Goal: Check status: Check status

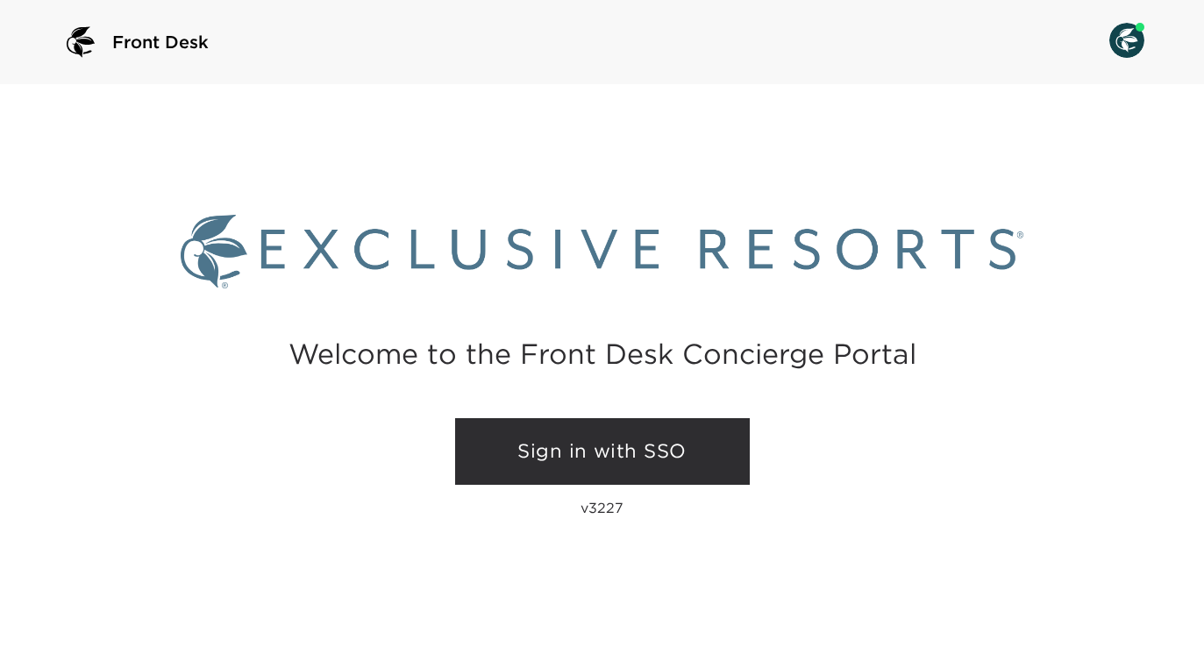
click at [473, 443] on link "Sign in with SSO" at bounding box center [602, 451] width 295 height 67
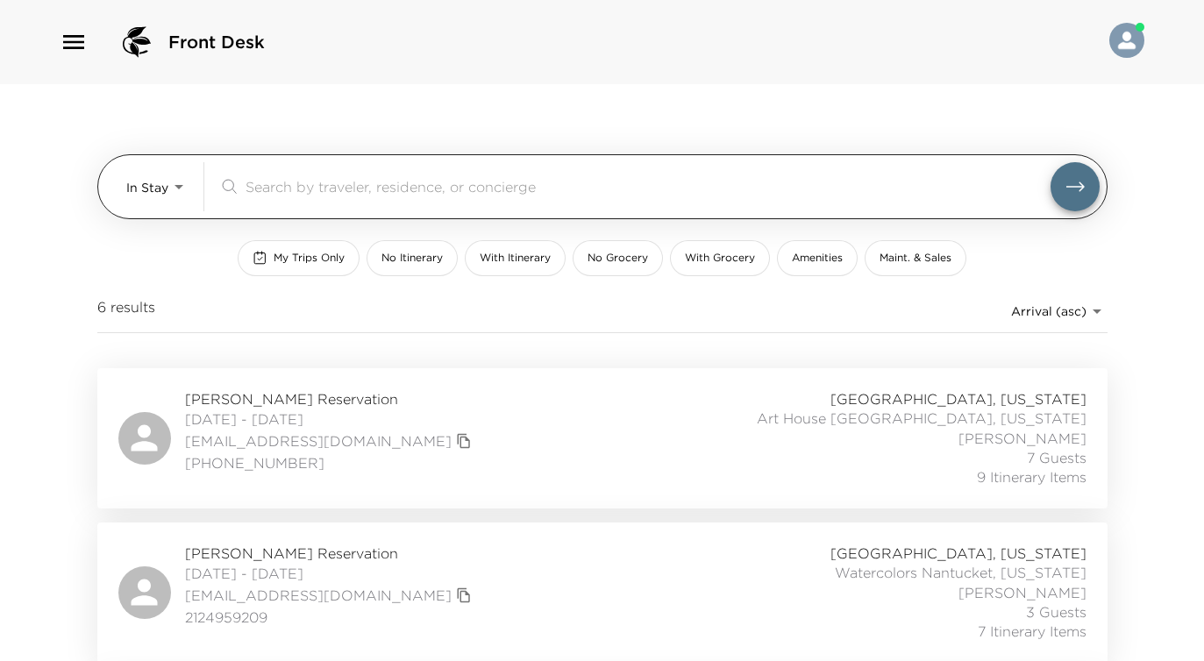
click at [173, 181] on body "Front Desk In Stay In-Stay ​ My Trips Only No Itinerary With Itinerary No Groce…" at bounding box center [602, 330] width 1204 height 661
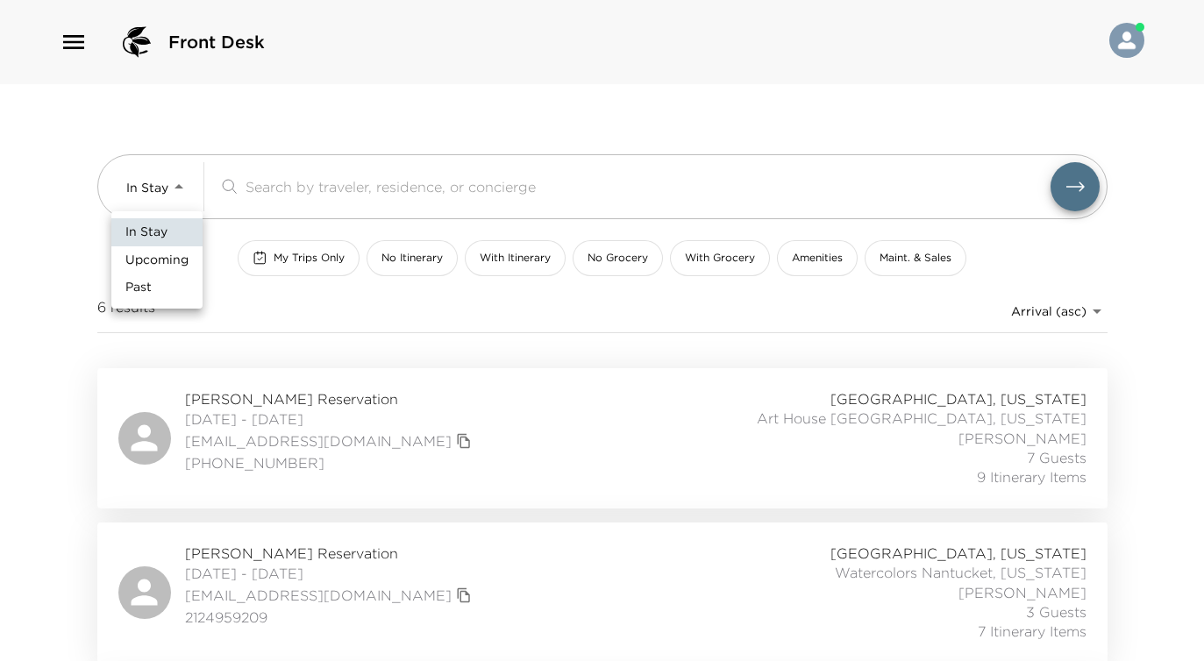
click at [169, 258] on span "Upcoming" at bounding box center [156, 261] width 63 height 18
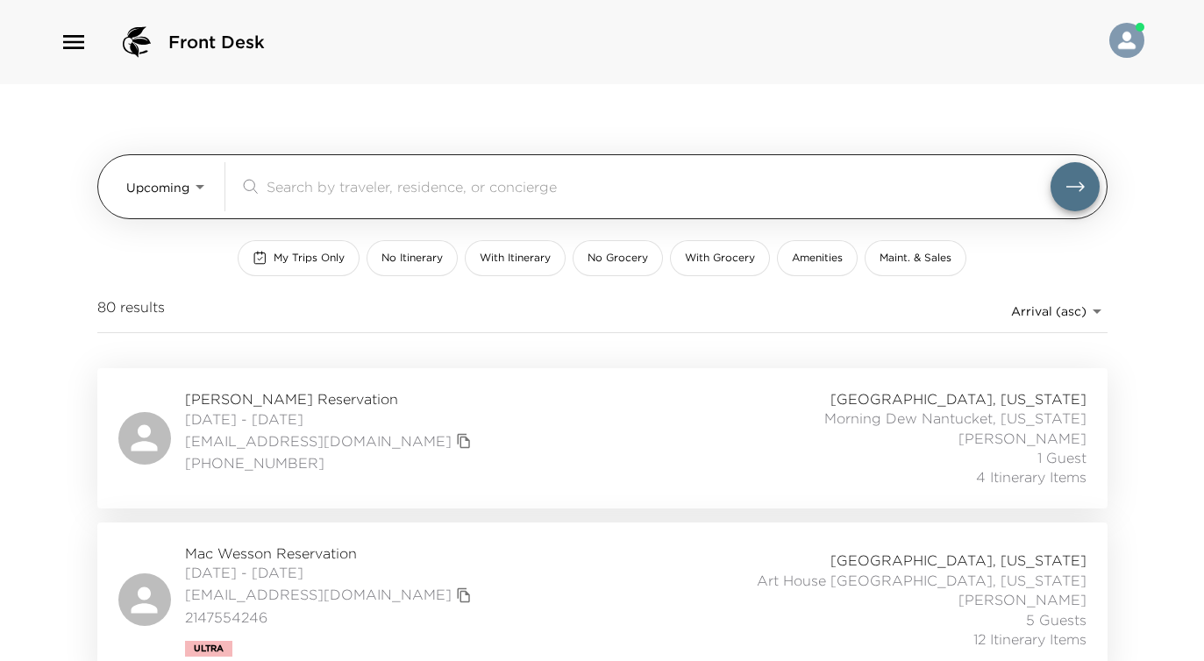
click at [197, 190] on body "Front Desk Upcoming Upcoming ​ My Trips Only No Itinerary With Itinerary No Gro…" at bounding box center [602, 330] width 1204 height 661
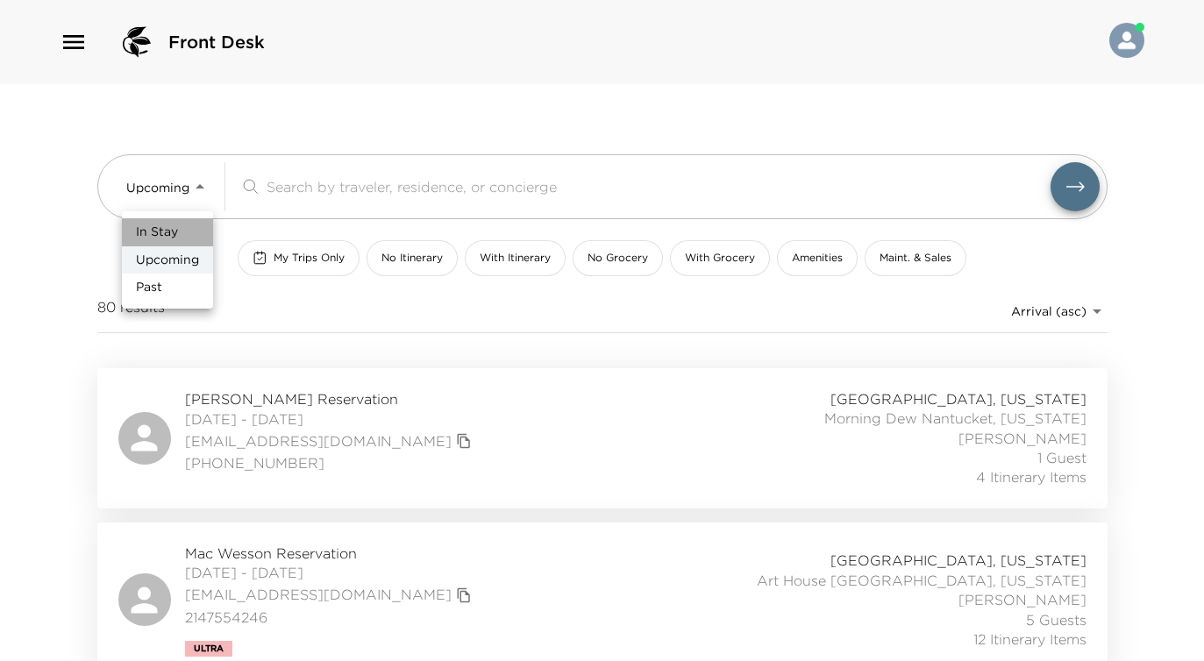
click at [187, 231] on li "In Stay" at bounding box center [167, 232] width 91 height 28
type input "In-Stay"
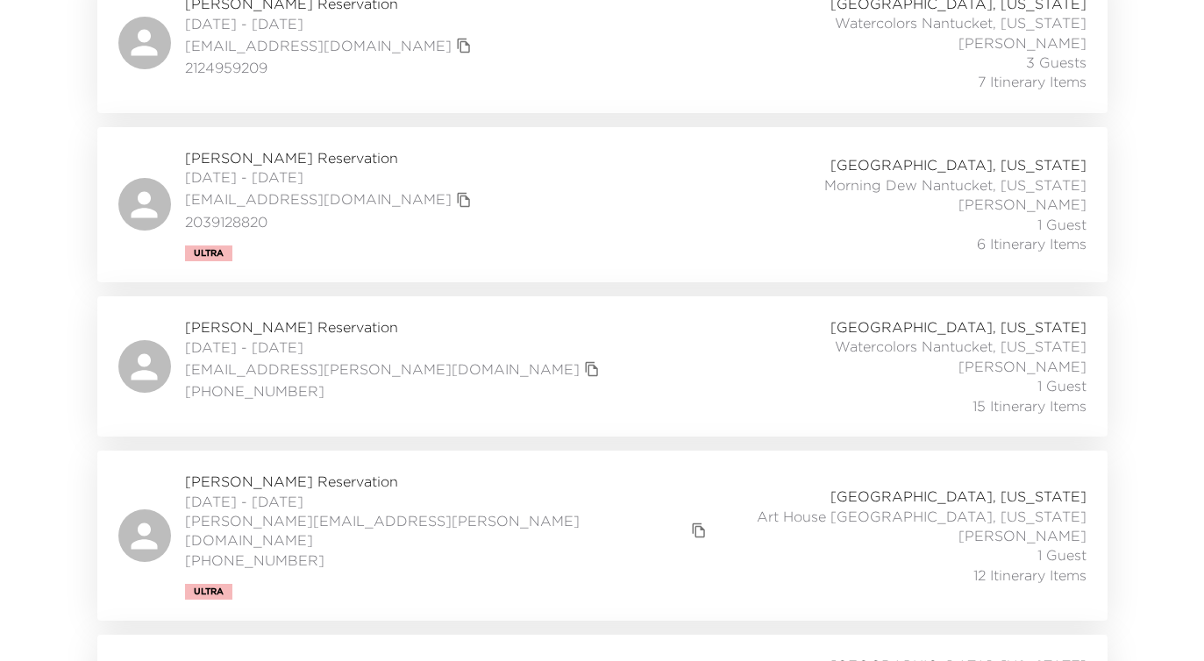
scroll to position [552, 0]
click at [495, 350] on div "Philip Ladouceur Reservation 08/31/2025 - 09/07/2025 pr.ladouceur@gmail.com (41…" at bounding box center [602, 364] width 968 height 98
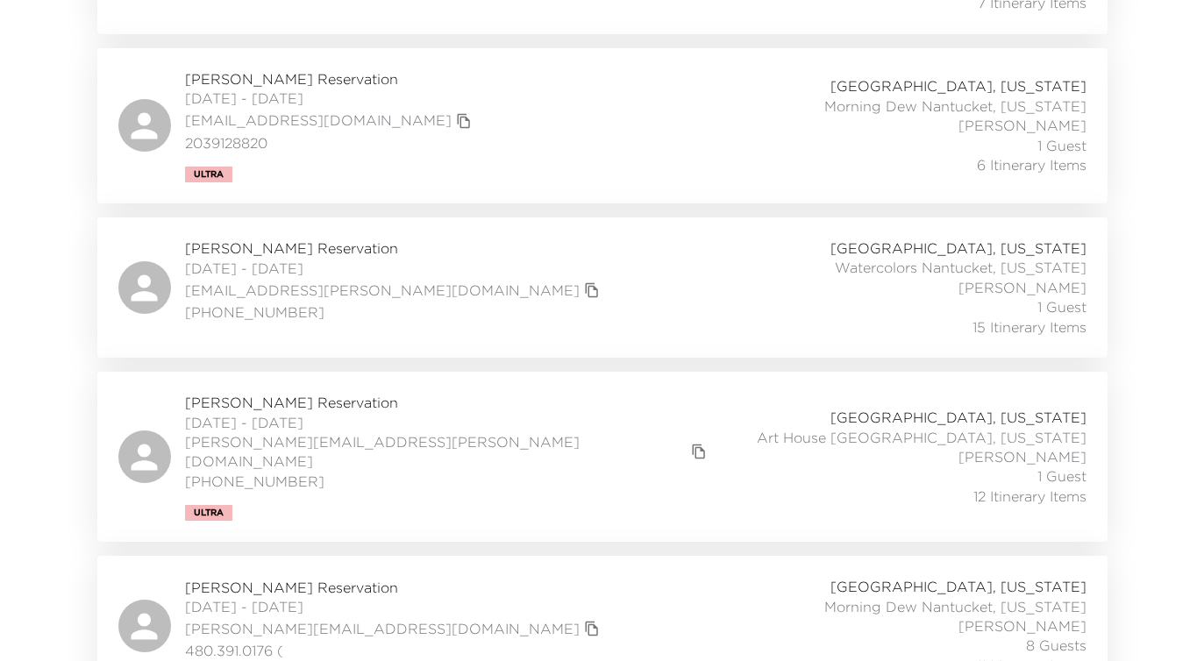
scroll to position [636, 0]
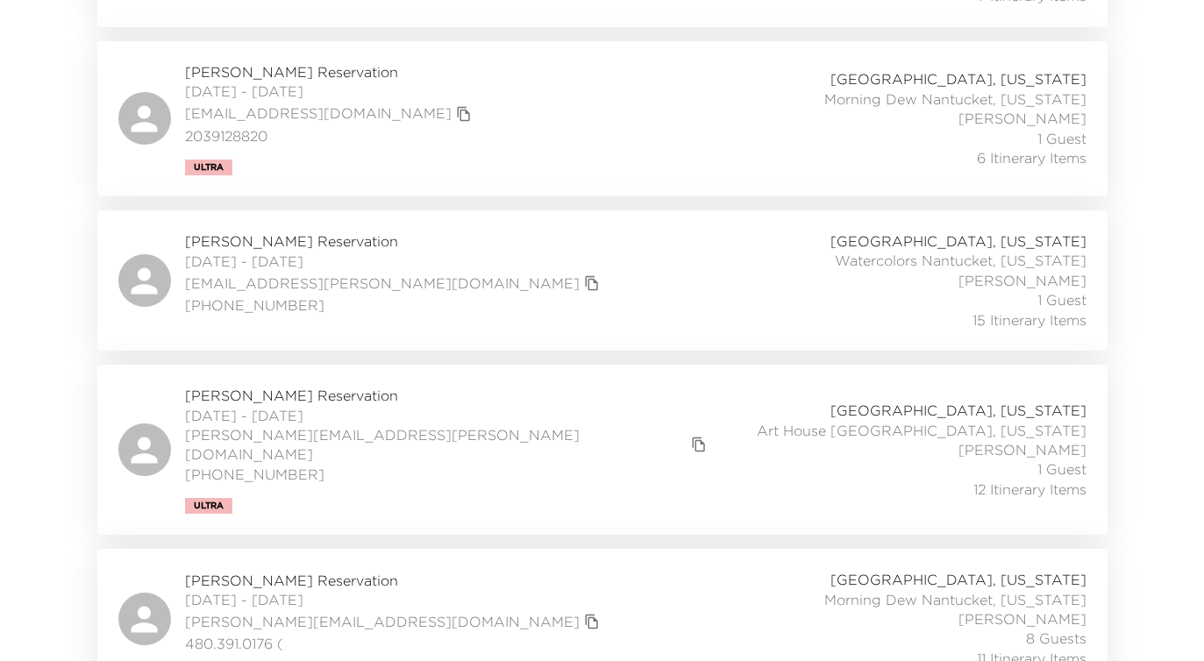
click at [598, 437] on div "Richard Holden Reservation 08/31/2025 - 09/07/2025 richard.holden@gmail.com (41…" at bounding box center [602, 450] width 968 height 128
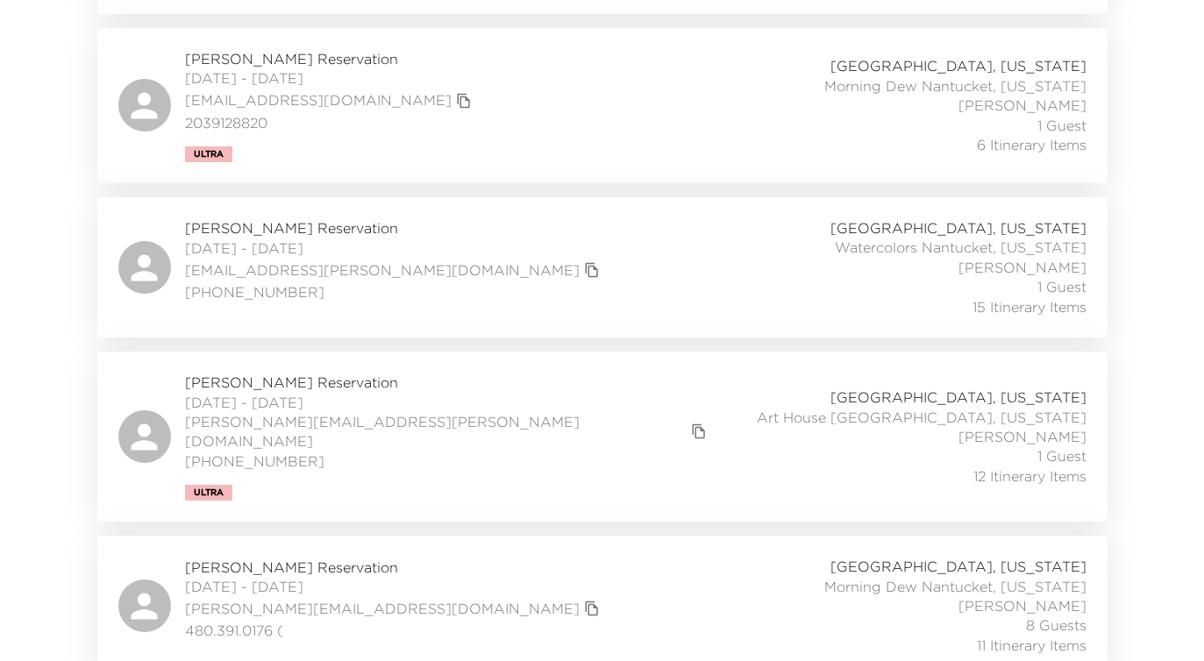
click at [540, 557] on div "Elliott Pollack Reservation 08/31/2025 - 09/06/2025 pollack@edpco.com 480.391.0…" at bounding box center [602, 606] width 968 height 98
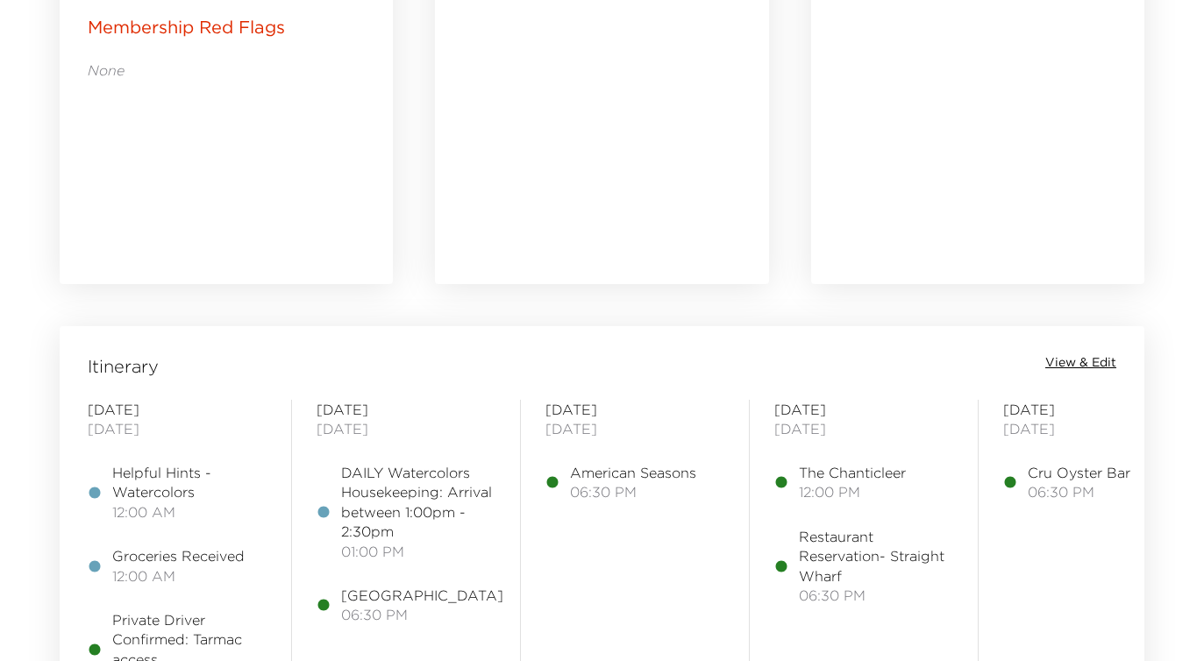
scroll to position [1141, 0]
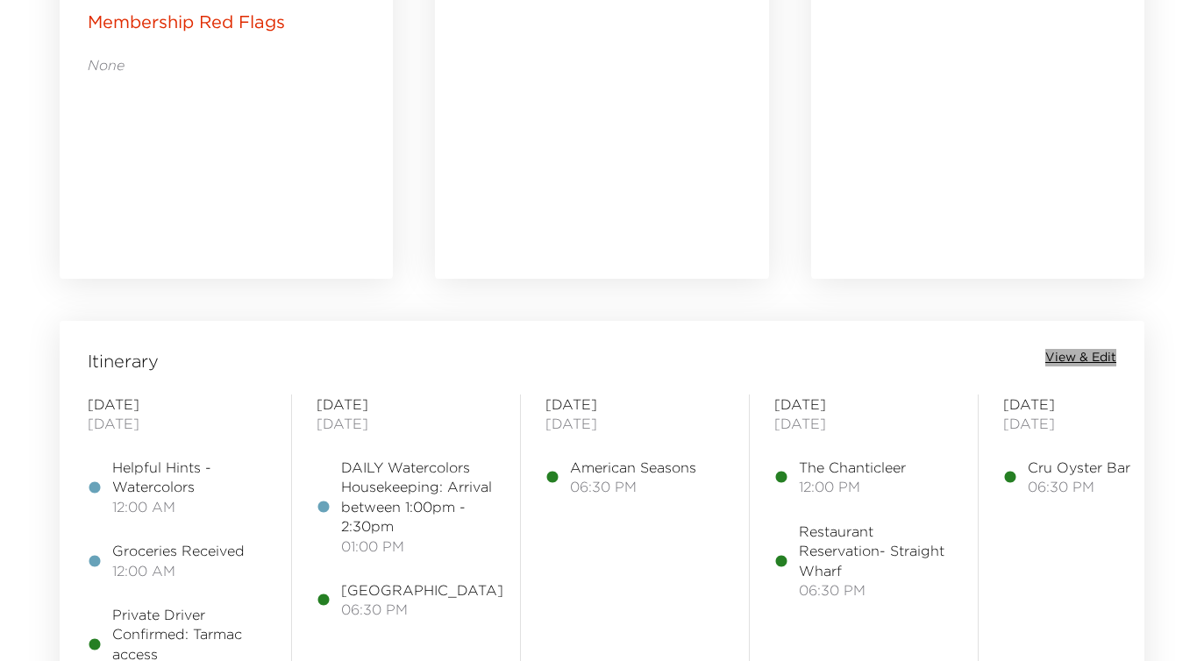
click at [1098, 358] on span "View & Edit" at bounding box center [1080, 358] width 71 height 18
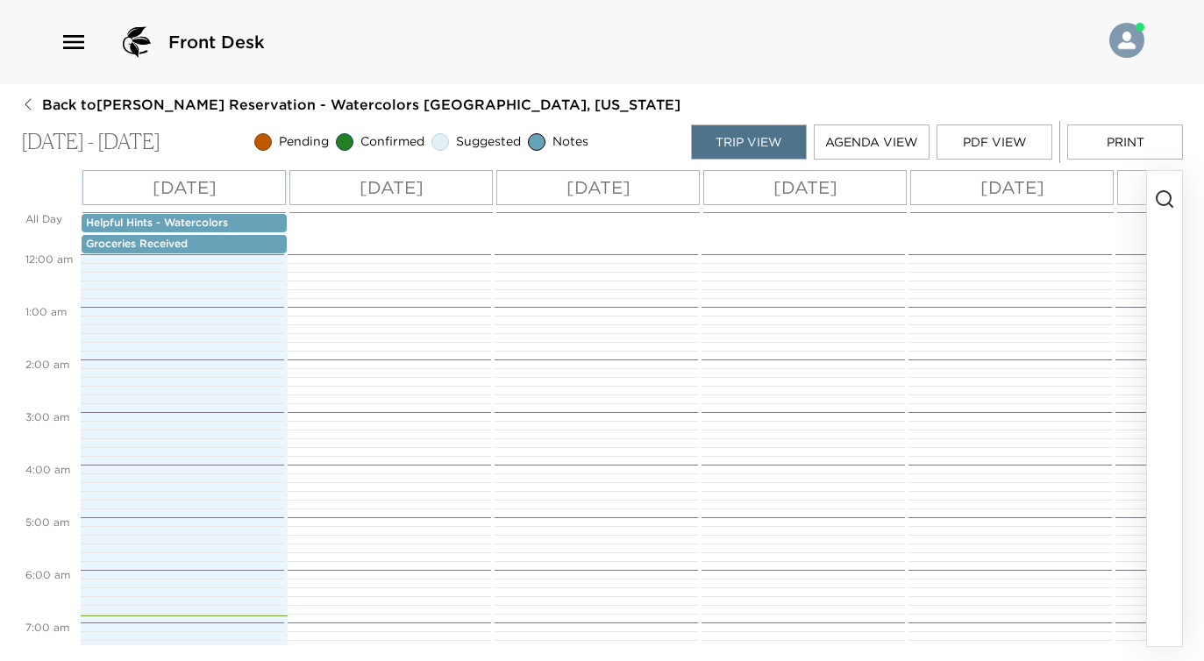
scroll to position [631, 0]
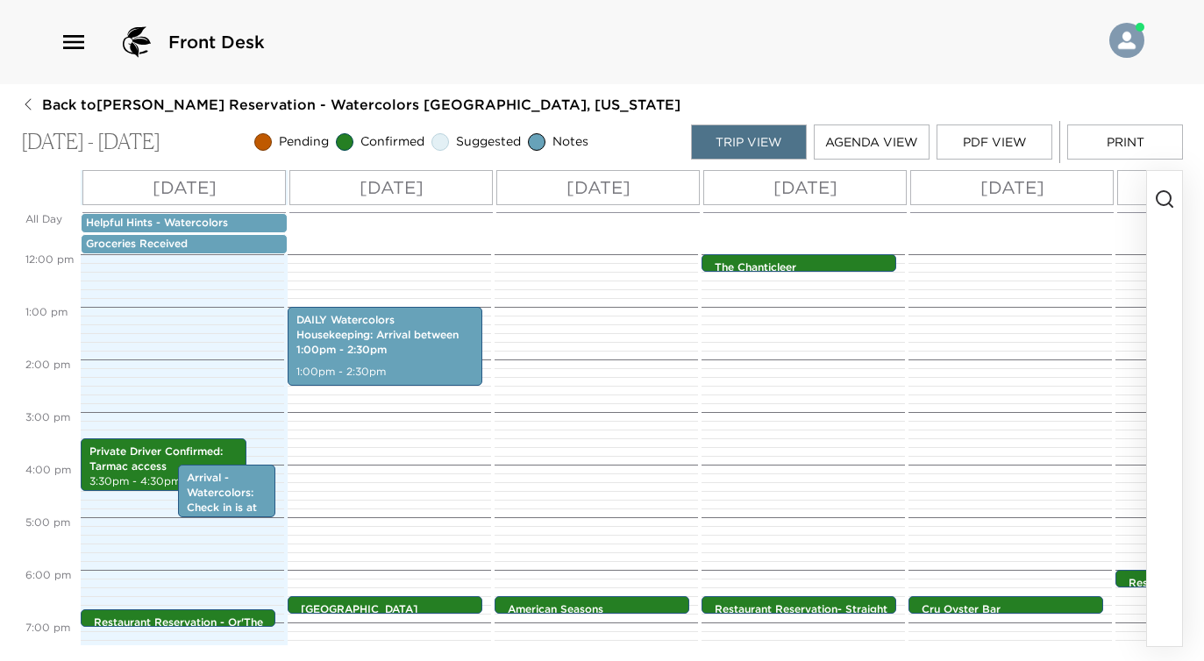
click at [983, 139] on button "PDF View" at bounding box center [994, 141] width 116 height 35
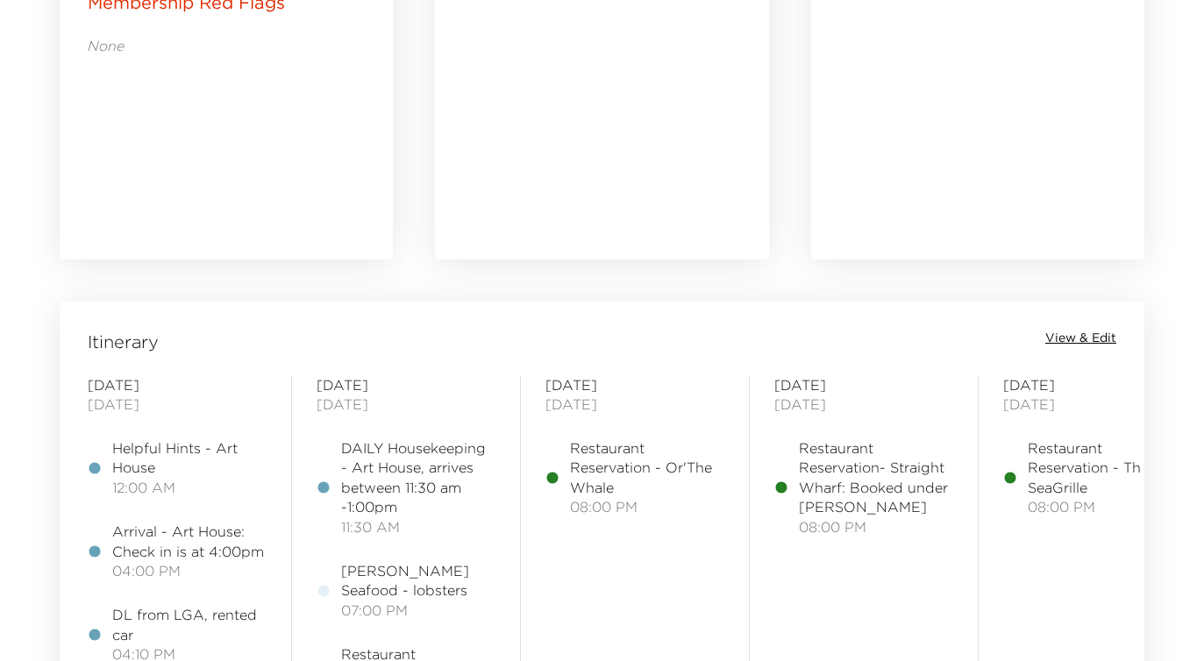
scroll to position [1165, 0]
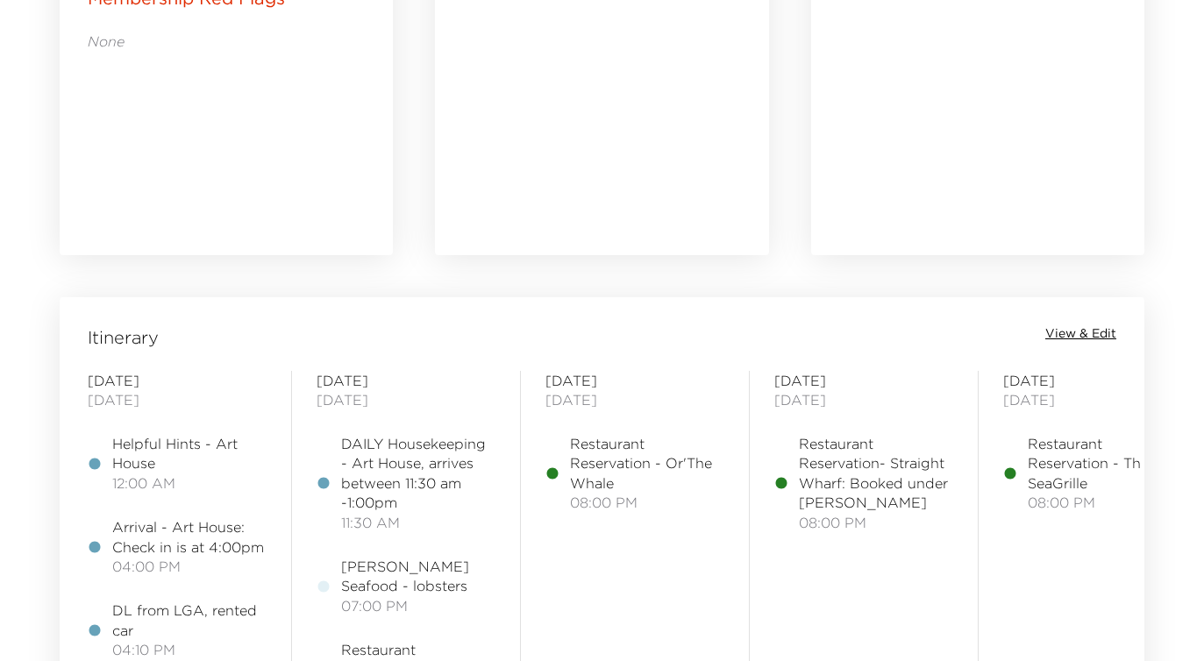
click at [1075, 332] on span "View & Edit" at bounding box center [1080, 334] width 71 height 18
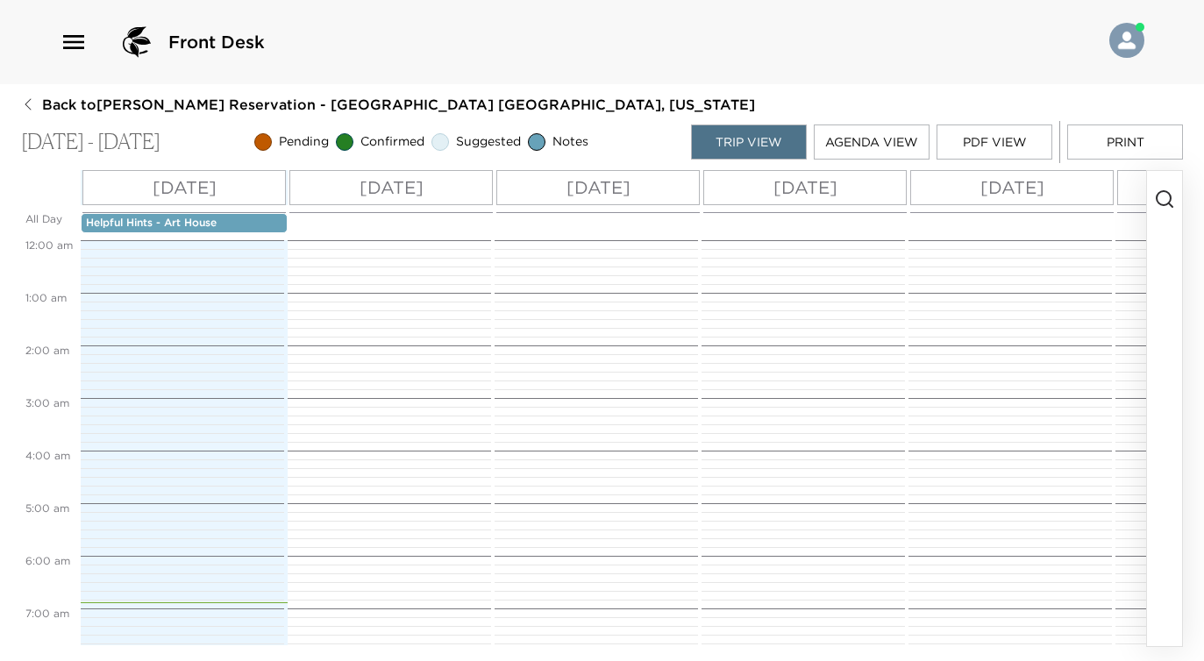
scroll to position [605, 0]
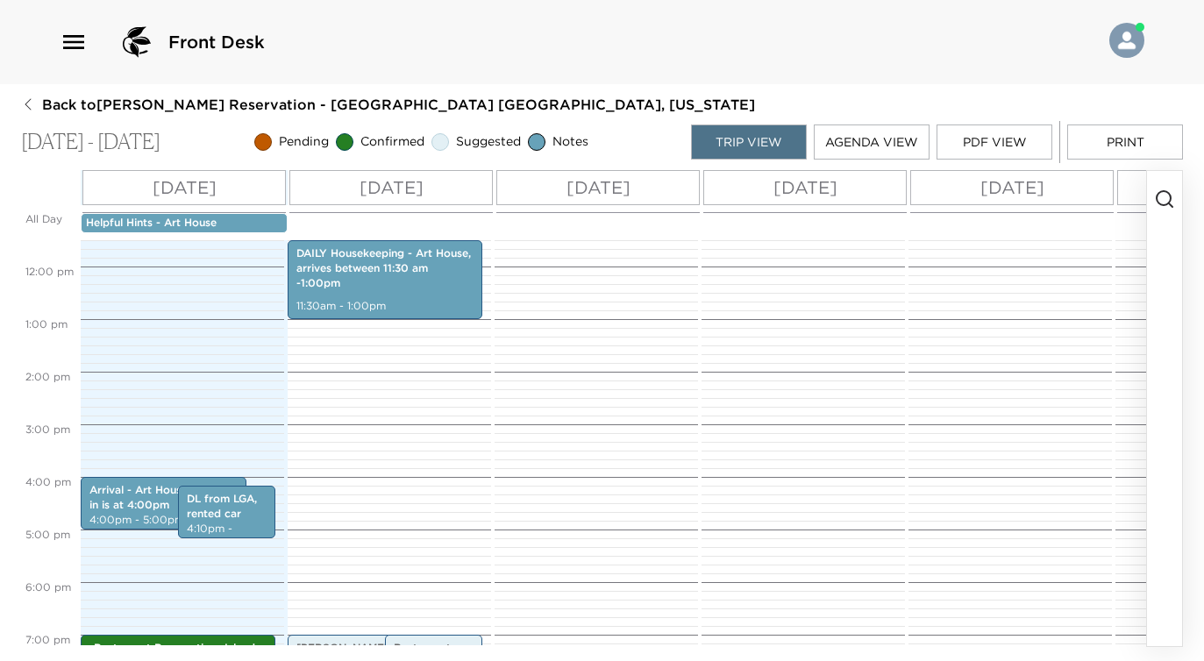
click at [989, 145] on button "PDF View" at bounding box center [994, 141] width 116 height 35
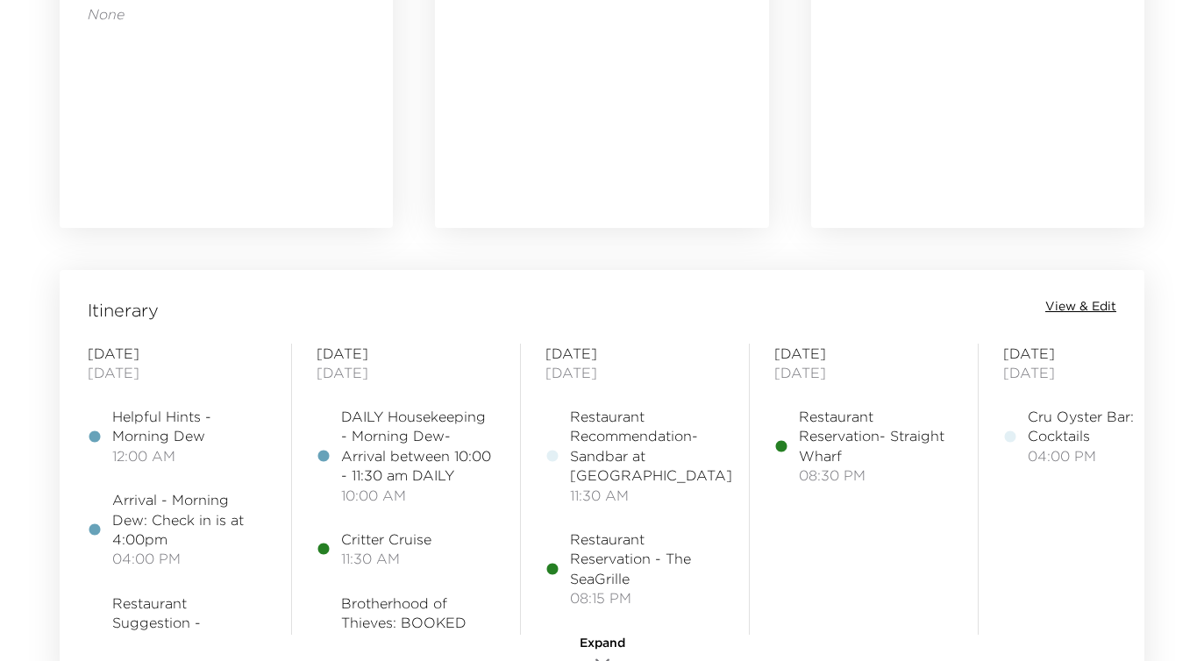
scroll to position [1196, 0]
click at [1073, 300] on span "View & Edit" at bounding box center [1080, 304] width 71 height 18
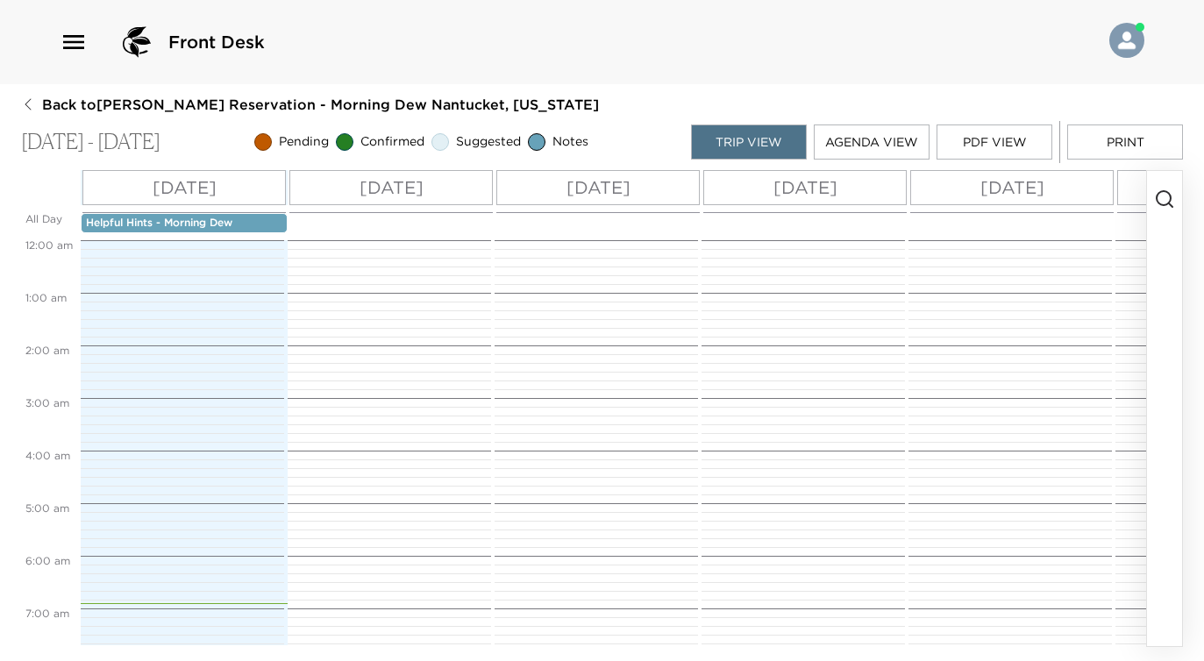
scroll to position [526, 0]
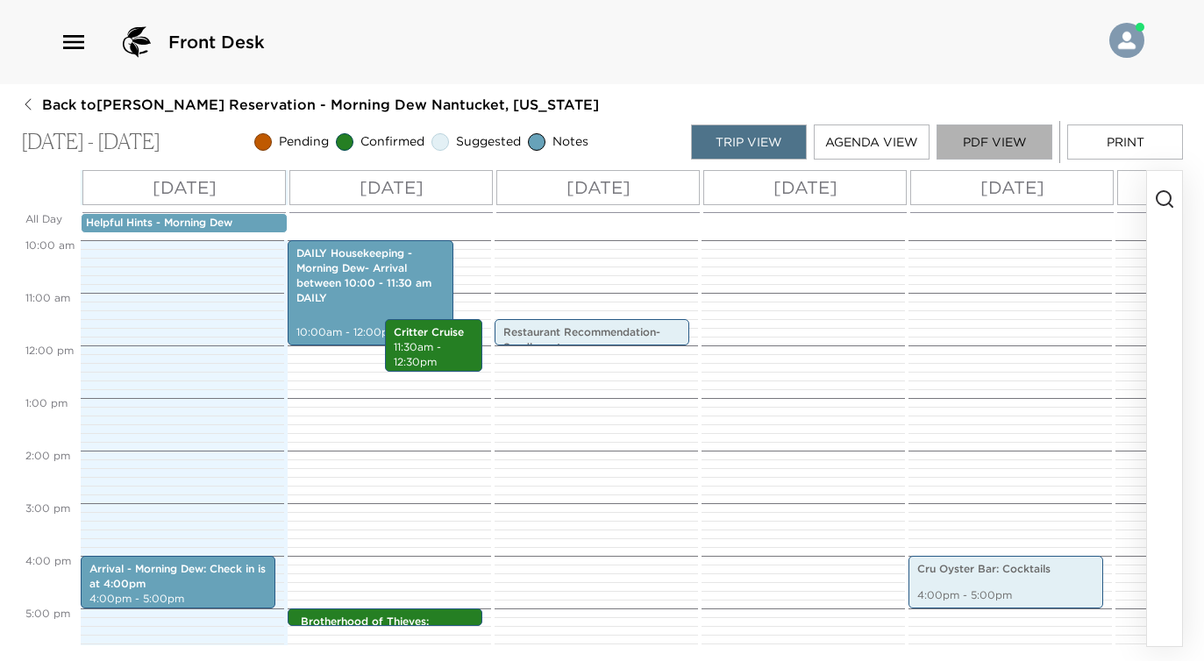
click at [971, 140] on button "PDF View" at bounding box center [994, 141] width 116 height 35
